Goal: Task Accomplishment & Management: Use online tool/utility

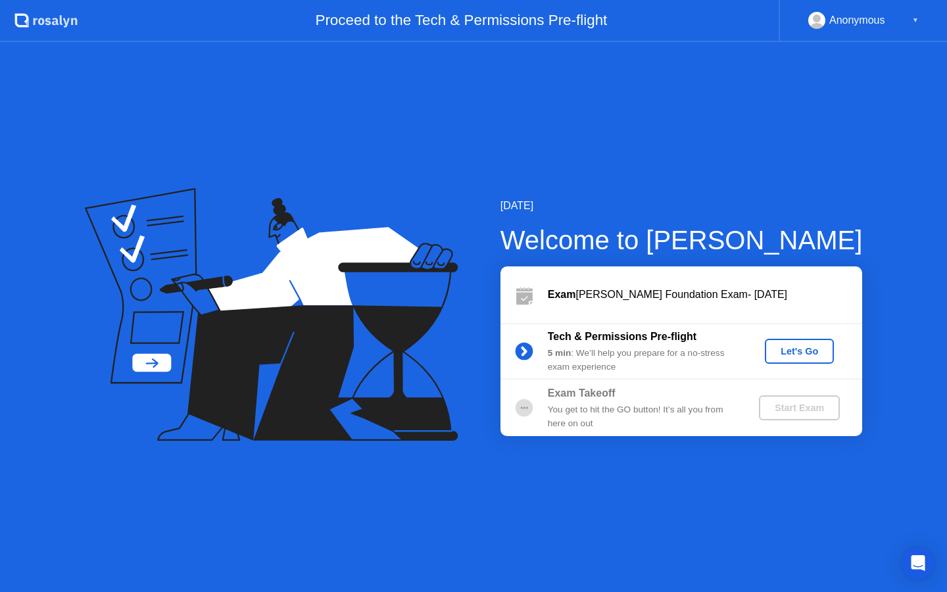
click at [816, 351] on div "Let's Go" at bounding box center [799, 351] width 59 height 11
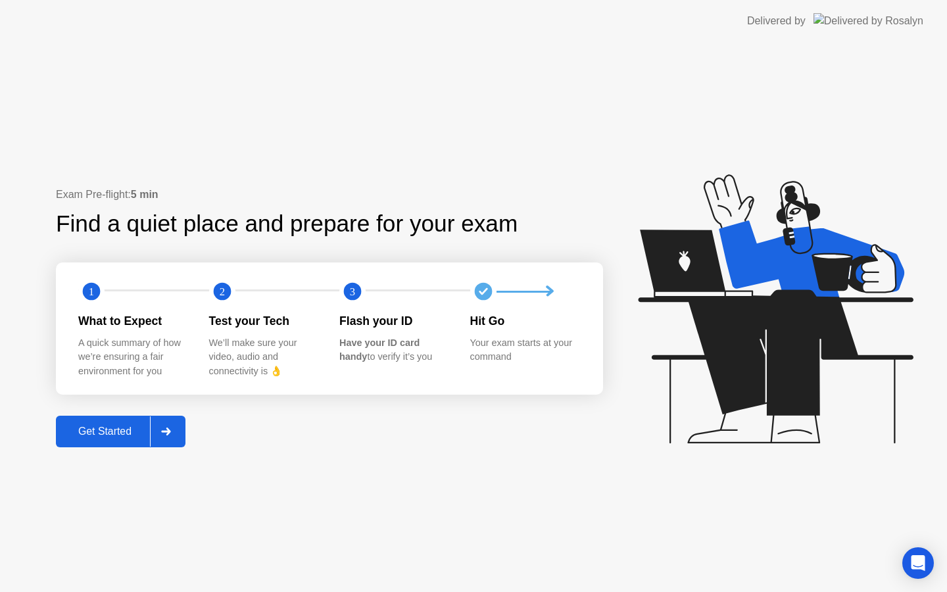
click at [126, 437] on div "Get Started" at bounding box center [105, 431] width 90 height 12
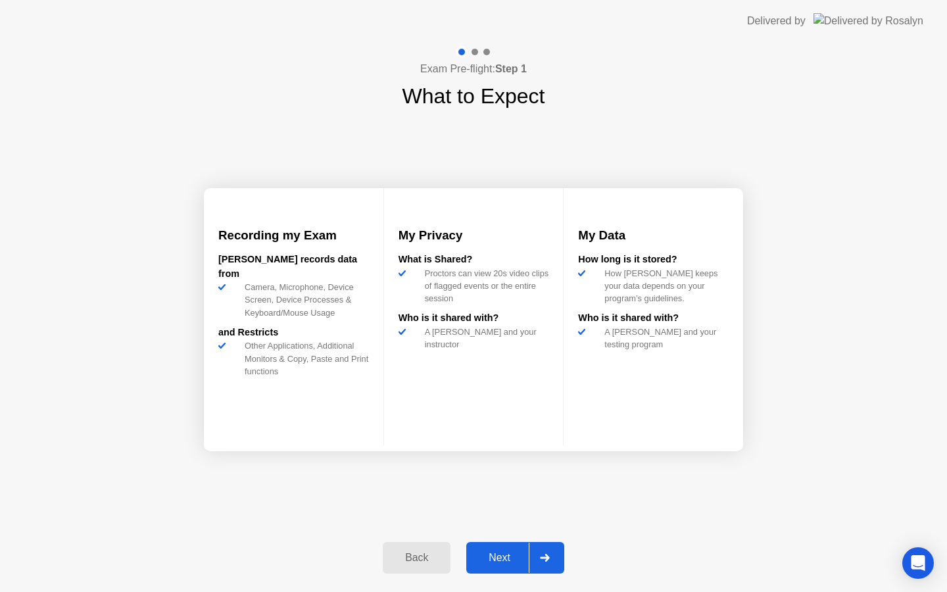
click at [533, 555] on div at bounding box center [545, 558] width 32 height 30
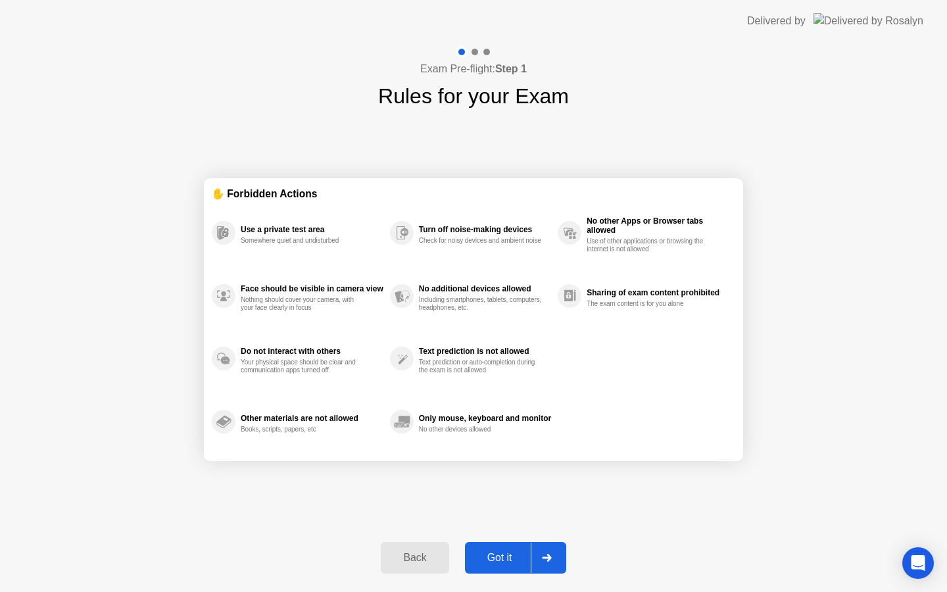
click at [530, 555] on div "Got it" at bounding box center [500, 558] width 62 height 12
select select "Available cameras"
select select "Available speakers"
select select "Available microphones"
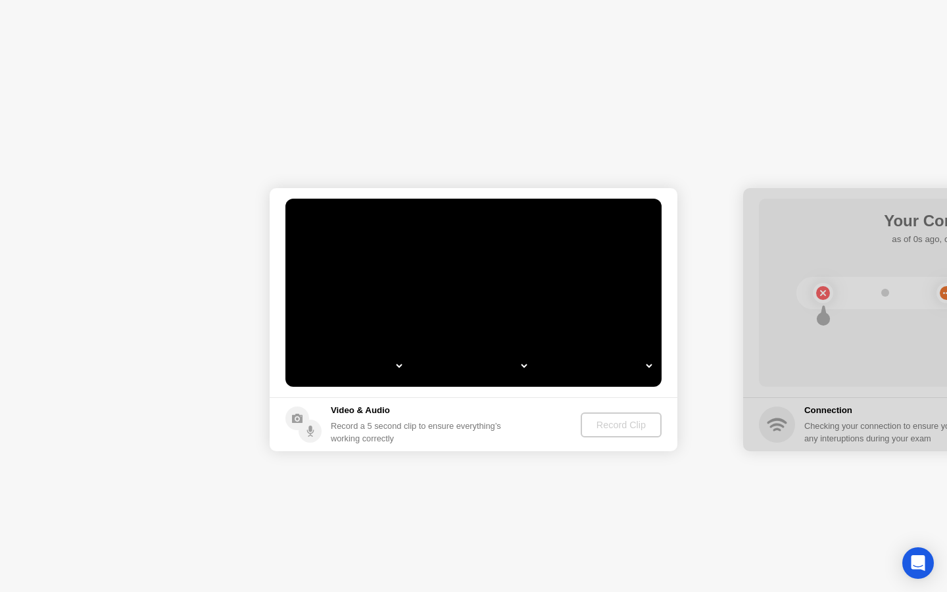
select select "**********"
select select "*******"
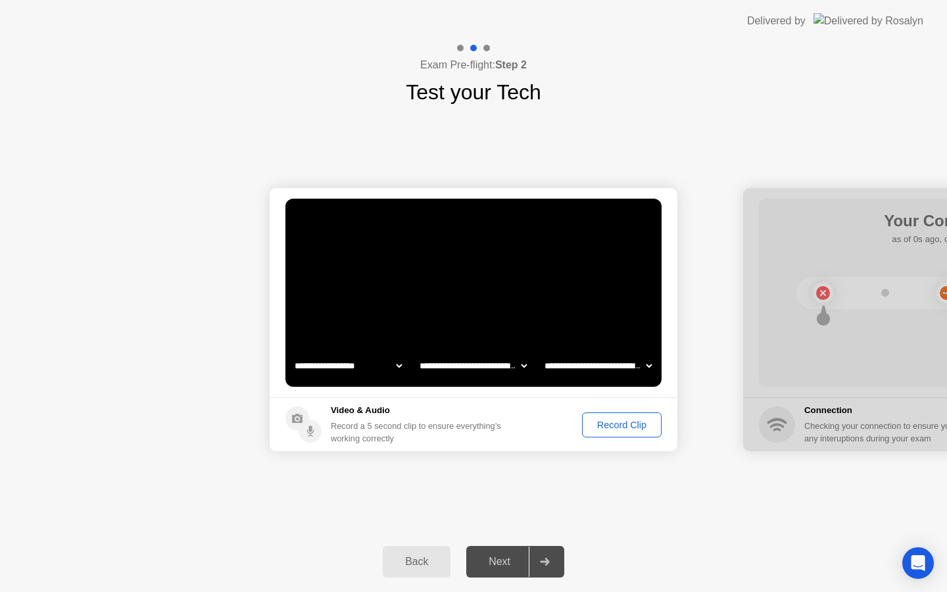
click at [607, 421] on div "Record Clip" at bounding box center [622, 425] width 70 height 11
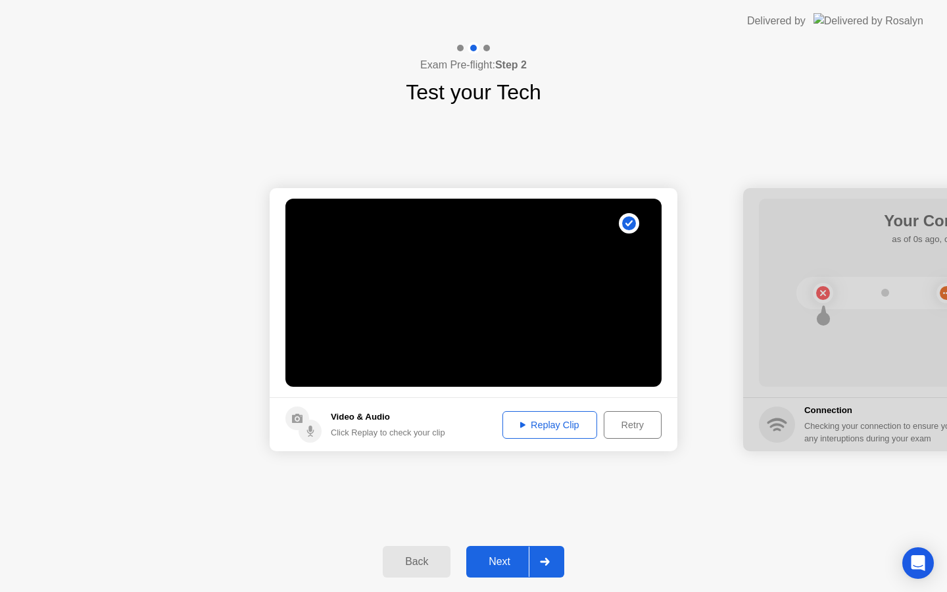
click at [517, 559] on div "Next" at bounding box center [499, 562] width 59 height 12
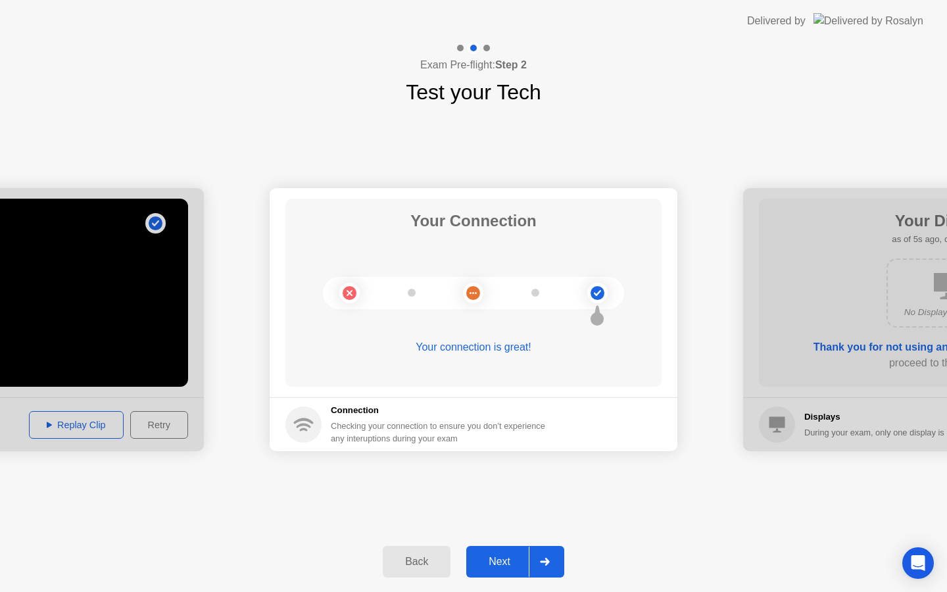
click at [518, 558] on div "Next" at bounding box center [499, 562] width 59 height 12
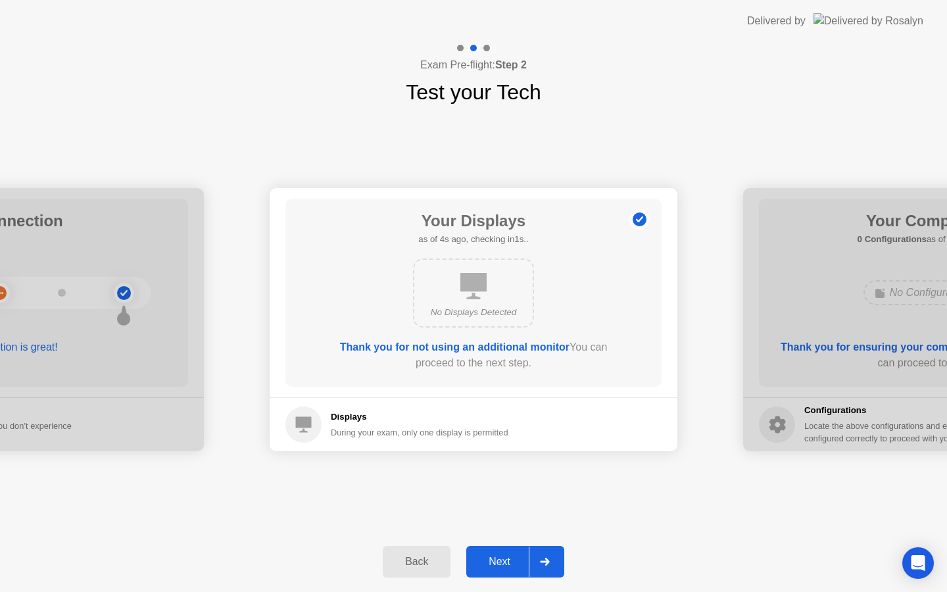
click at [519, 565] on div "Next" at bounding box center [499, 562] width 59 height 12
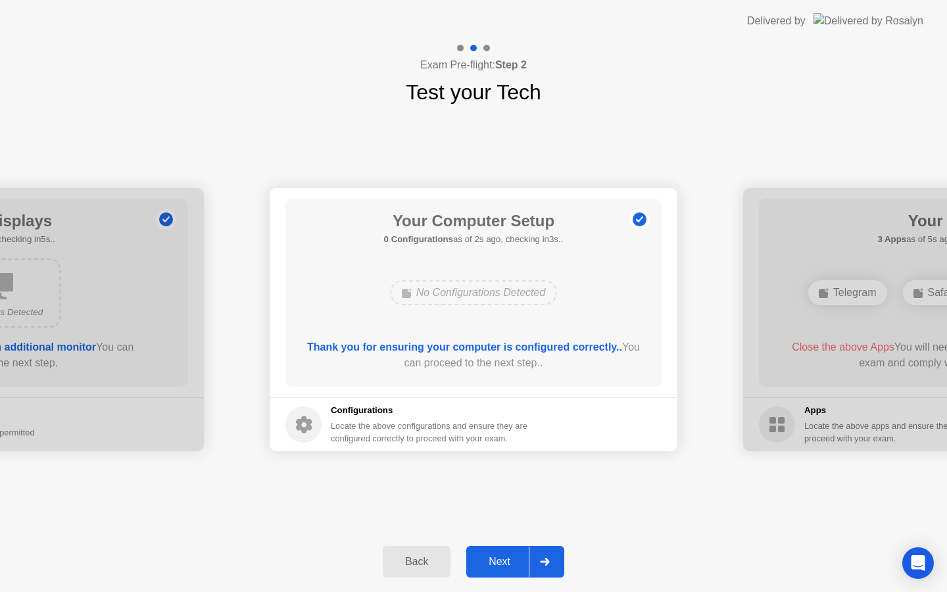
click at [515, 557] on div "Next" at bounding box center [499, 562] width 59 height 12
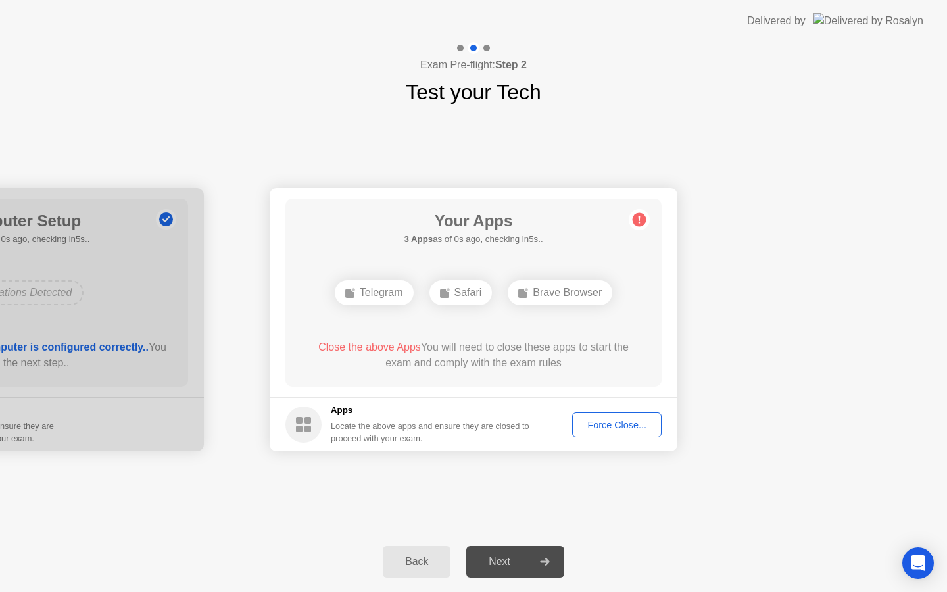
click at [514, 557] on div "Next" at bounding box center [499, 562] width 59 height 12
click at [514, 556] on div "Next" at bounding box center [499, 562] width 59 height 12
click at [543, 575] on div at bounding box center [545, 561] width 32 height 30
click at [543, 560] on icon at bounding box center [545, 562] width 10 height 8
click at [616, 428] on div "Force Close..." at bounding box center [617, 425] width 80 height 11
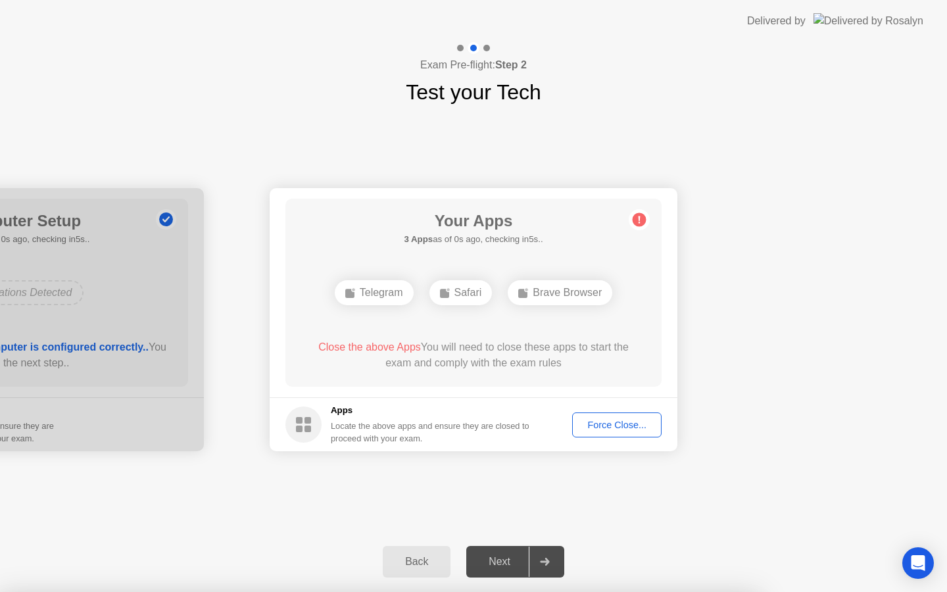
click at [633, 424] on div "Force Close..." at bounding box center [617, 425] width 80 height 11
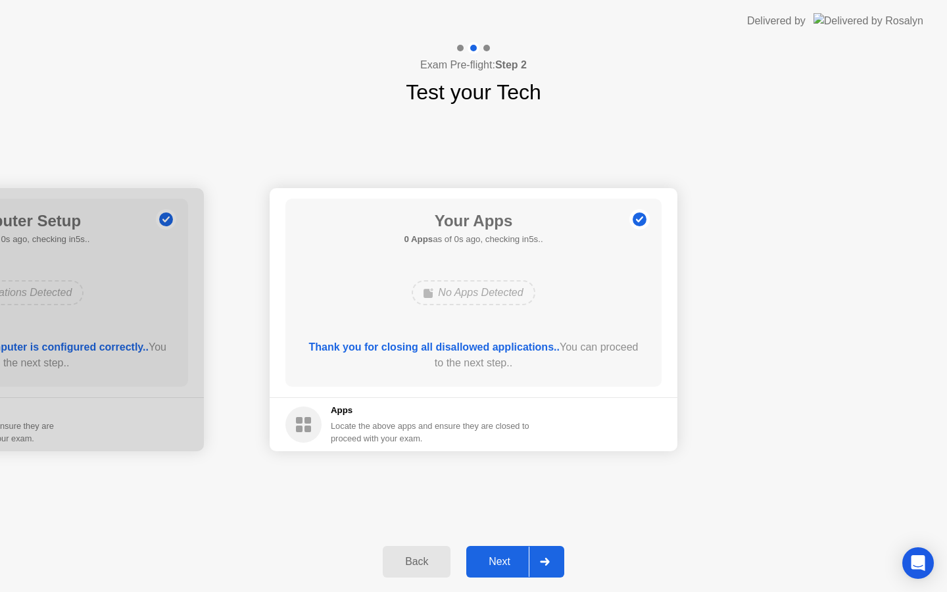
click at [522, 570] on button "Next" at bounding box center [515, 562] width 98 height 32
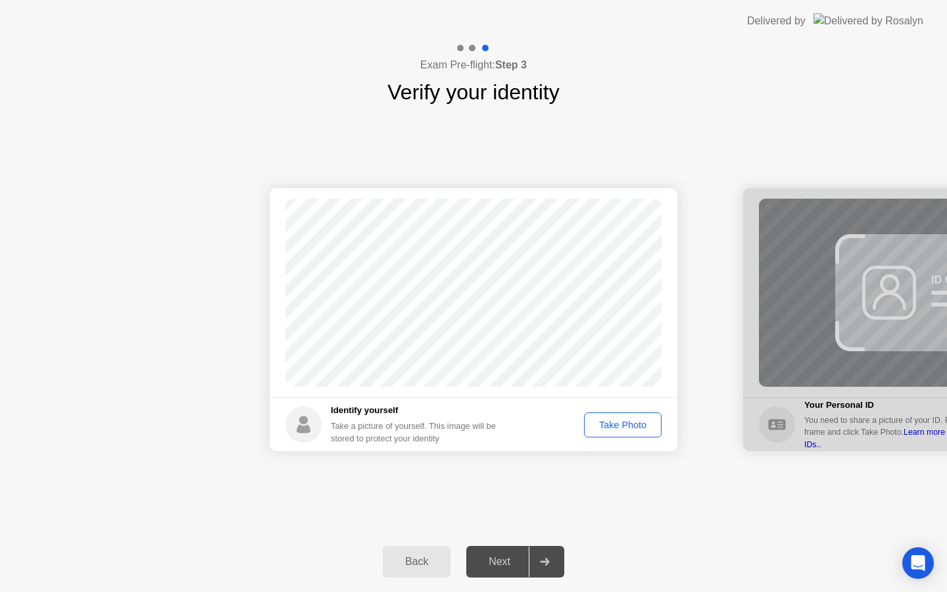
click at [645, 424] on div "Take Photo" at bounding box center [623, 425] width 68 height 11
click at [638, 424] on div "Retake" at bounding box center [631, 425] width 51 height 11
click at [639, 434] on button "Take Photo" at bounding box center [623, 424] width 78 height 25
click at [524, 562] on div "Next" at bounding box center [499, 562] width 59 height 12
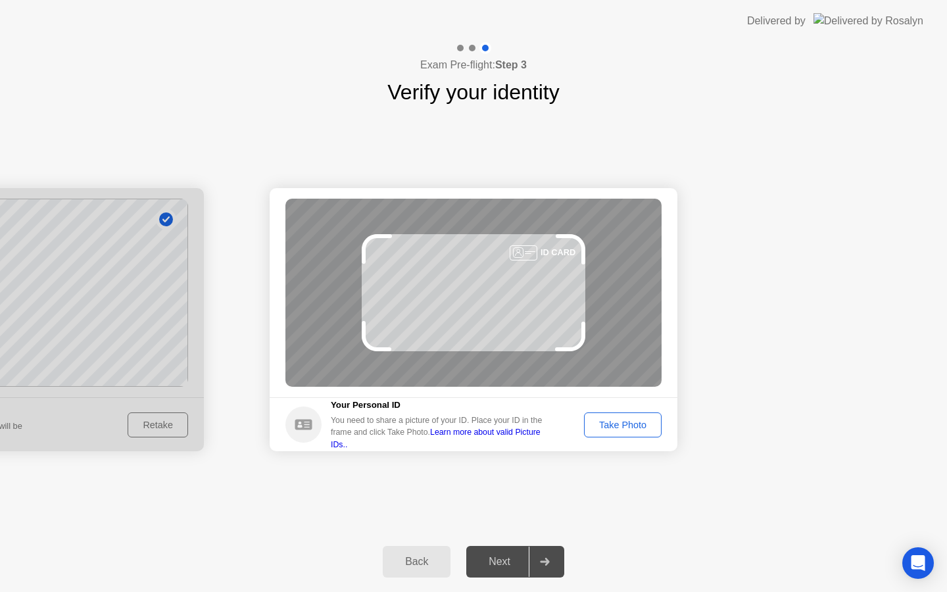
click at [631, 431] on button "Take Photo" at bounding box center [623, 424] width 78 height 25
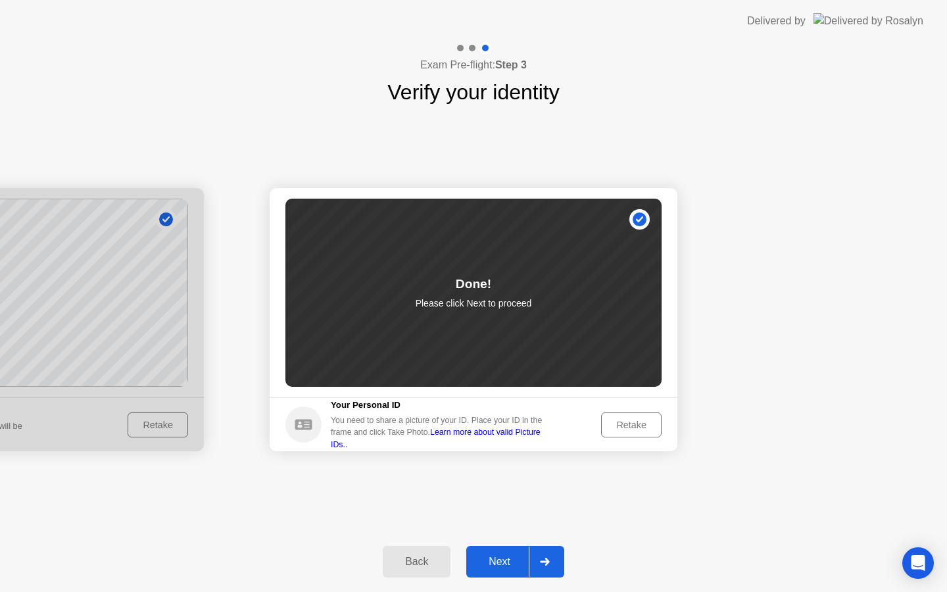
click at [652, 422] on div "Retake" at bounding box center [631, 425] width 51 height 11
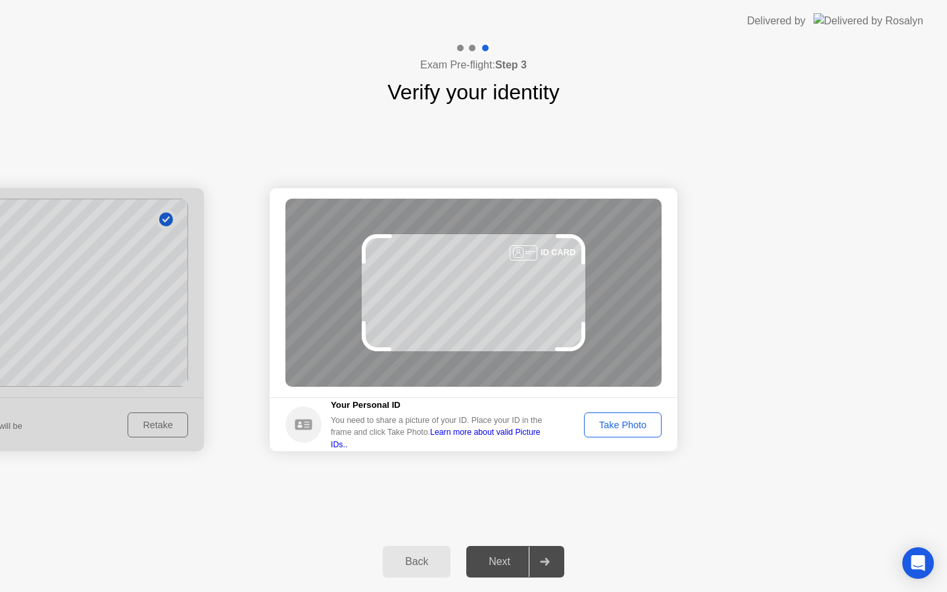
click at [654, 424] on div "Take Photo" at bounding box center [623, 425] width 68 height 11
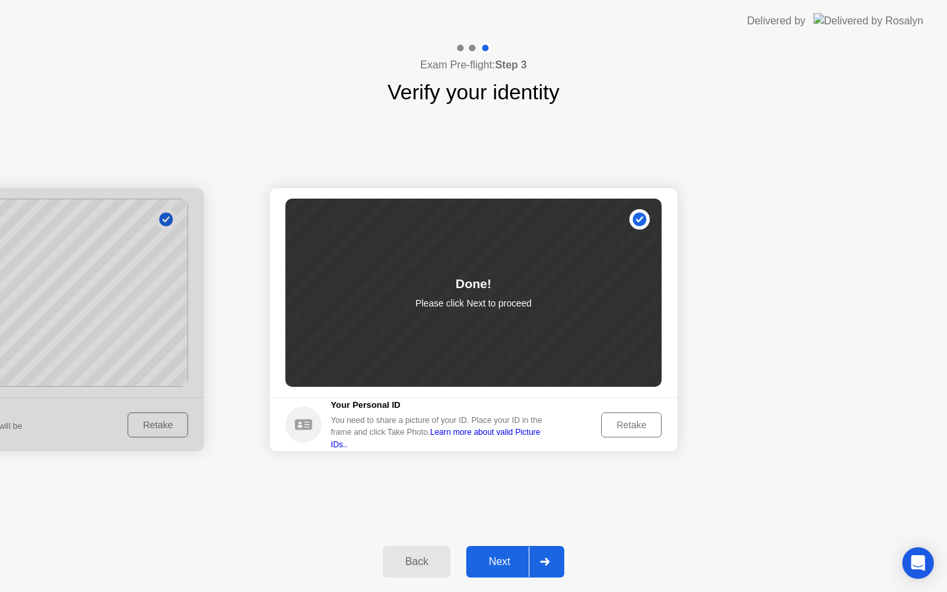
click at [527, 556] on div "Next" at bounding box center [499, 562] width 59 height 12
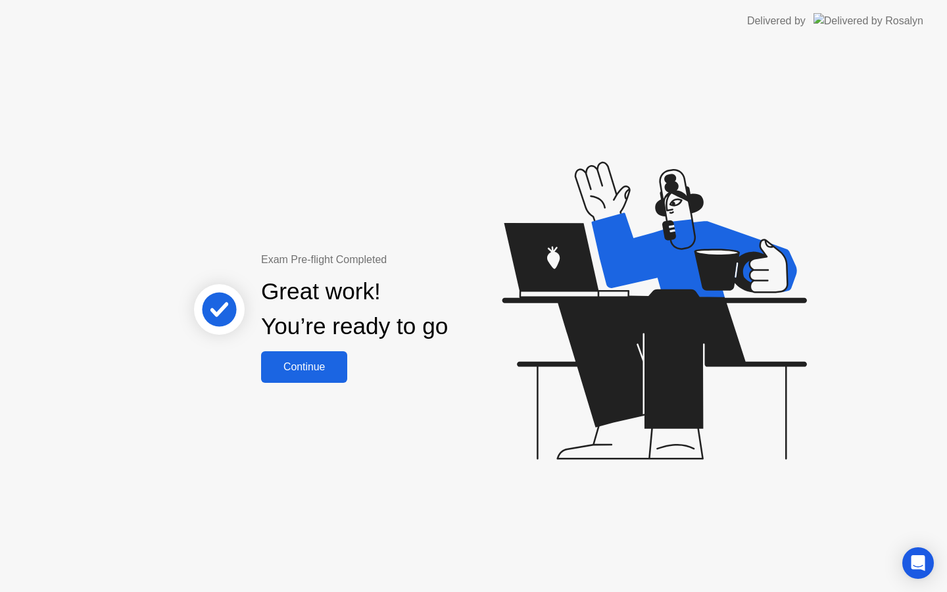
click at [299, 375] on button "Continue" at bounding box center [304, 367] width 86 height 32
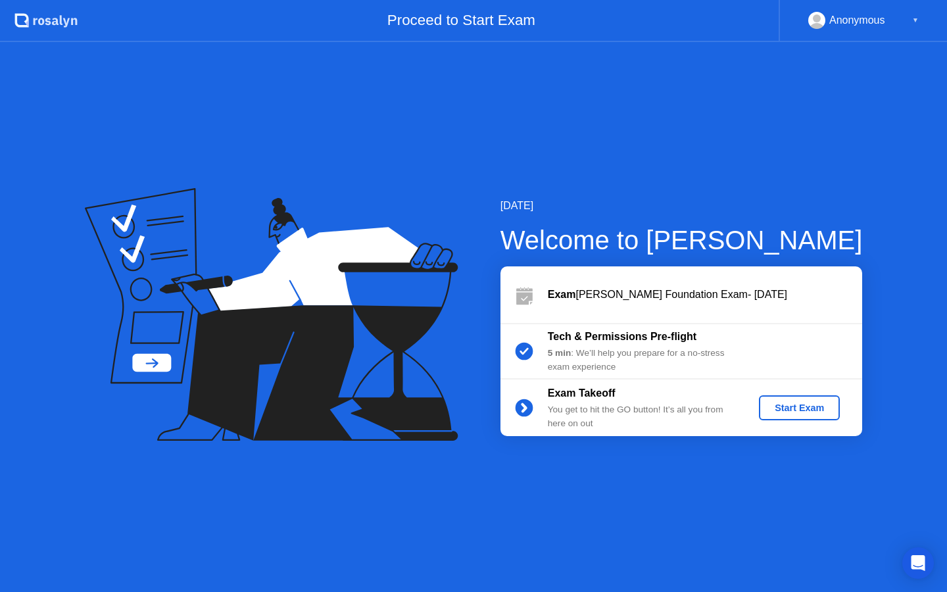
click at [815, 412] on div "Start Exam" at bounding box center [799, 407] width 70 height 11
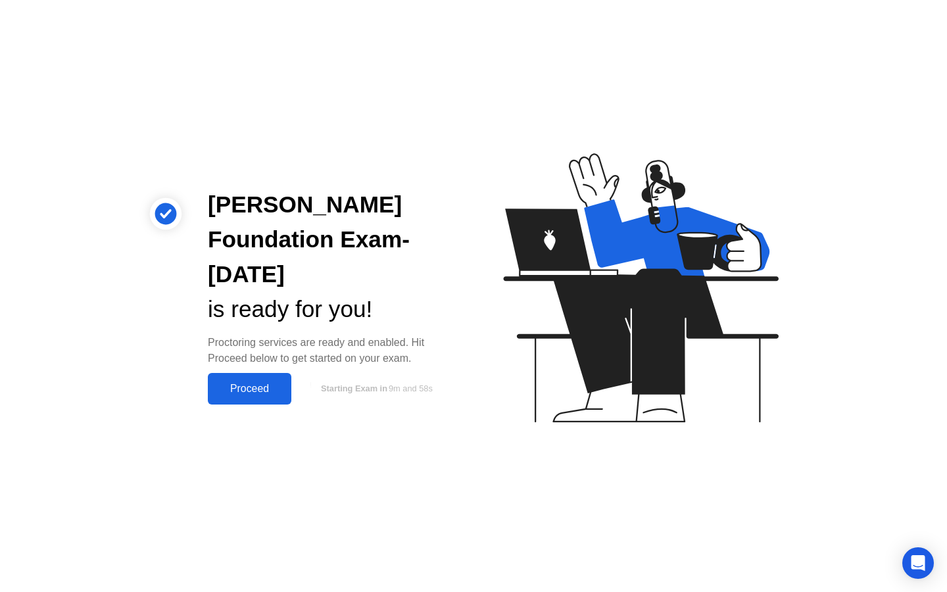
click at [252, 393] on div "Proceed" at bounding box center [250, 389] width 76 height 12
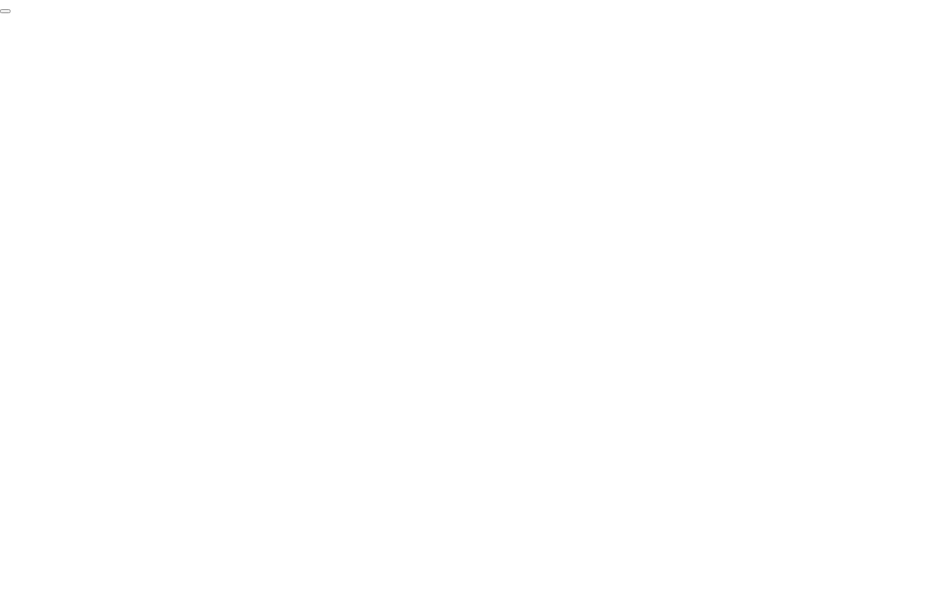
click div "End Proctoring Session"
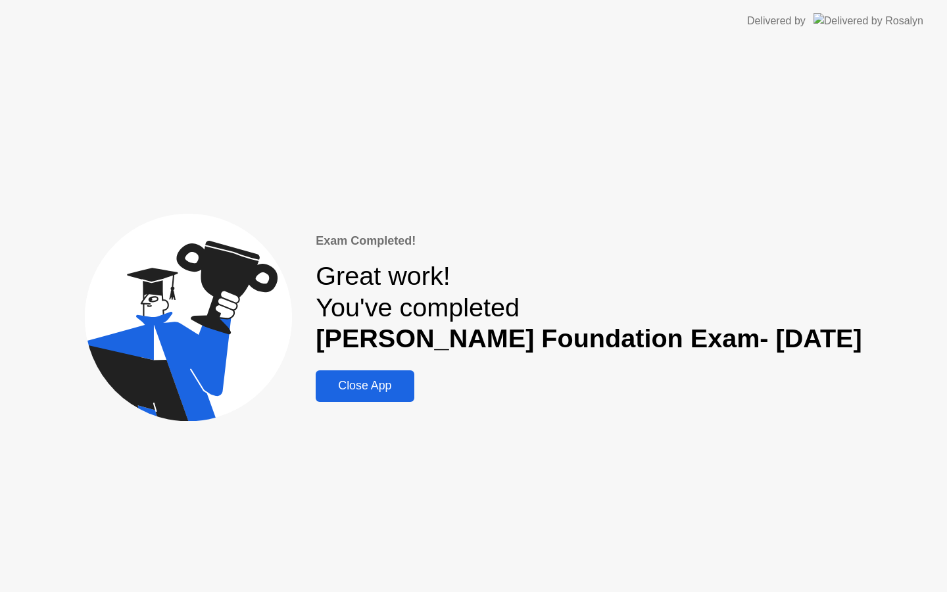
click at [390, 385] on div "Close App" at bounding box center [365, 386] width 90 height 14
